Goal: Find contact information: Find contact information

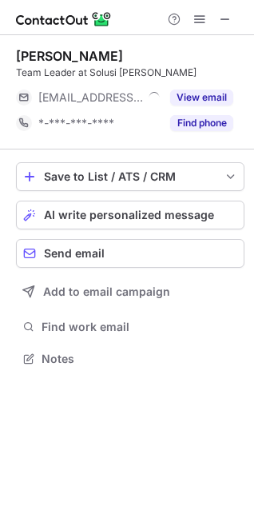
scroll to position [347, 254]
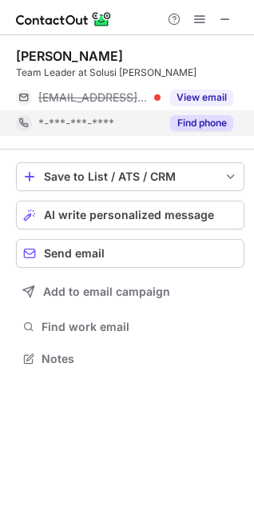
click at [184, 119] on button "Find phone" at bounding box center [201, 123] width 63 height 16
click at [228, 39] on span at bounding box center [229, 42] width 13 height 16
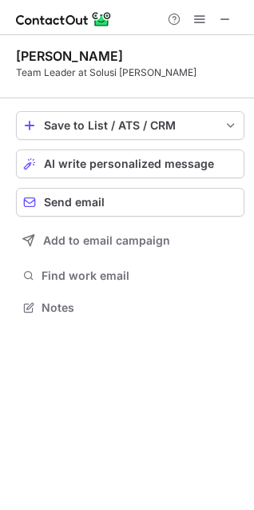
scroll to position [296, 254]
drag, startPoint x: 252, startPoint y: 17, endPoint x: 232, endPoint y: 10, distance: 20.2
click at [249, 17] on div at bounding box center [127, 17] width 254 height 35
click at [224, 13] on span at bounding box center [225, 19] width 13 height 13
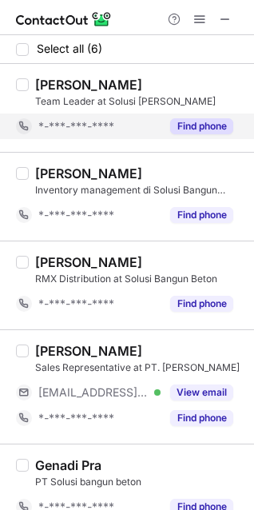
click at [190, 120] on button "Find phone" at bounding box center [201, 126] width 63 height 16
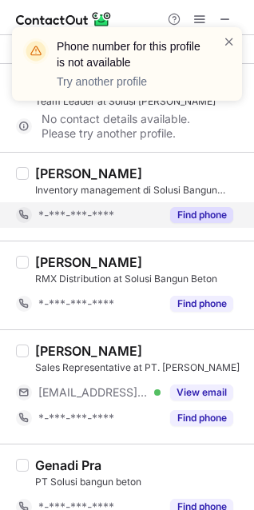
click at [210, 207] on button "Find phone" at bounding box center [201, 215] width 63 height 16
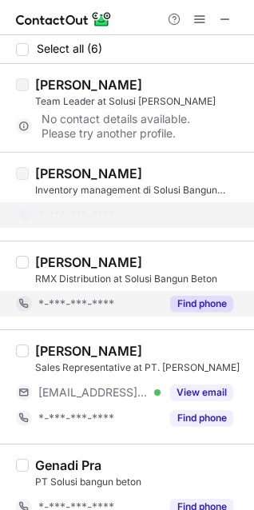
click at [206, 302] on button "Find phone" at bounding box center [201, 304] width 63 height 16
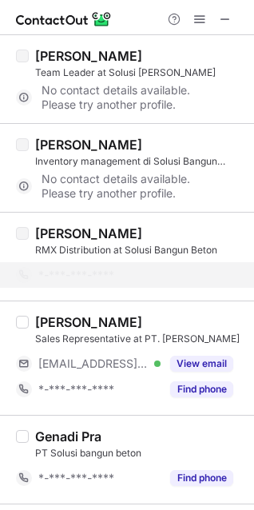
scroll to position [80, 0]
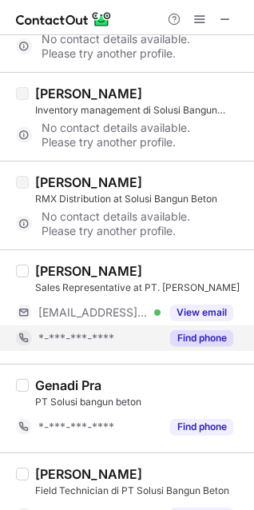
click at [204, 331] on button "Find phone" at bounding box center [201, 338] width 63 height 16
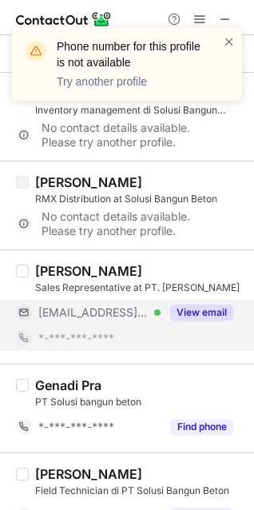
click at [199, 316] on button "View email" at bounding box center [201, 312] width 63 height 16
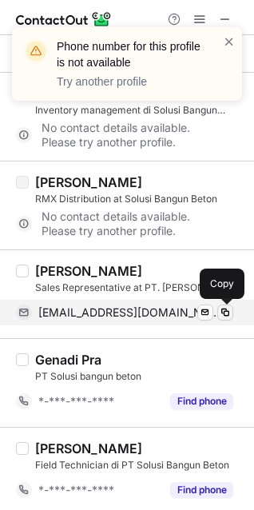
click at [222, 311] on span at bounding box center [225, 312] width 13 height 13
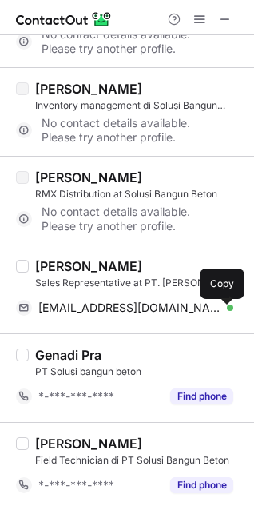
scroll to position [85, 0]
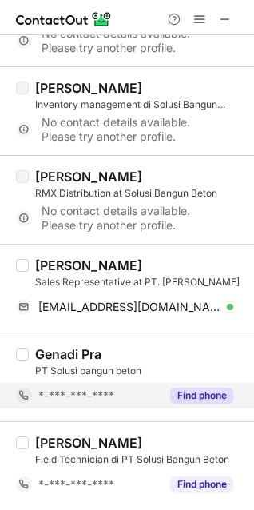
click at [219, 395] on button "Find phone" at bounding box center [201, 395] width 63 height 16
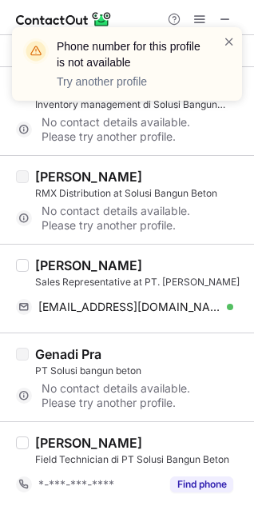
drag, startPoint x: 169, startPoint y: 444, endPoint x: 158, endPoint y: 266, distance: 178.5
click at [173, 482] on div "[PERSON_NAME] Field Technician di PT [PERSON_NAME] *-***-***-**** Find phone" at bounding box center [137, 466] width 216 height 62
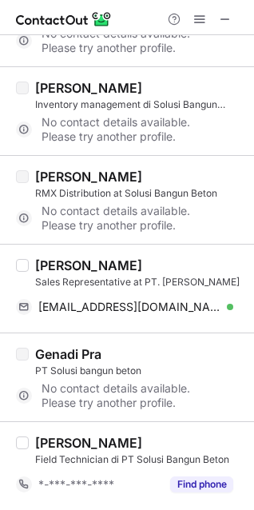
drag, startPoint x: 29, startPoint y: 272, endPoint x: 201, endPoint y: 268, distance: 172.6
click at [201, 268] on div "[PERSON_NAME] Sales Representative at PT. [PERSON_NAME] [EMAIL_ADDRESS][DOMAIN_…" at bounding box center [137, 288] width 216 height 62
copy div "[PERSON_NAME]"
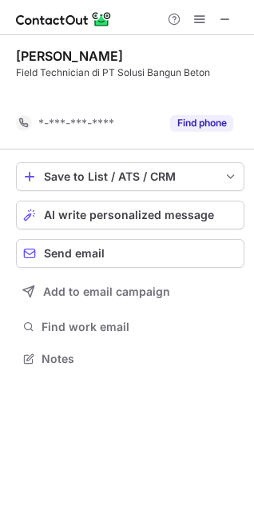
scroll to position [322, 254]
